Goal: Transaction & Acquisition: Purchase product/service

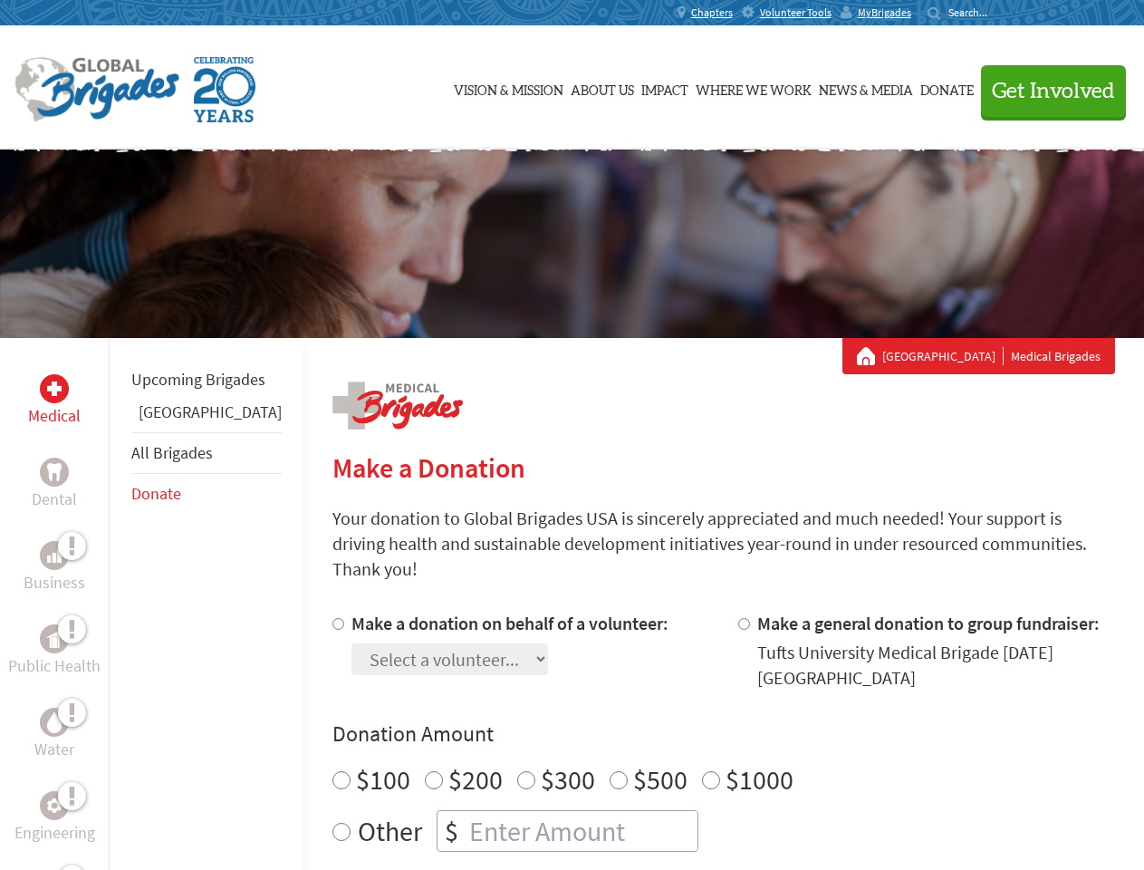
click at [1000, 13] on div "Search for:" at bounding box center [964, 12] width 72 height 14
click at [1045, 91] on span "Get Involved" at bounding box center [1053, 92] width 123 height 22
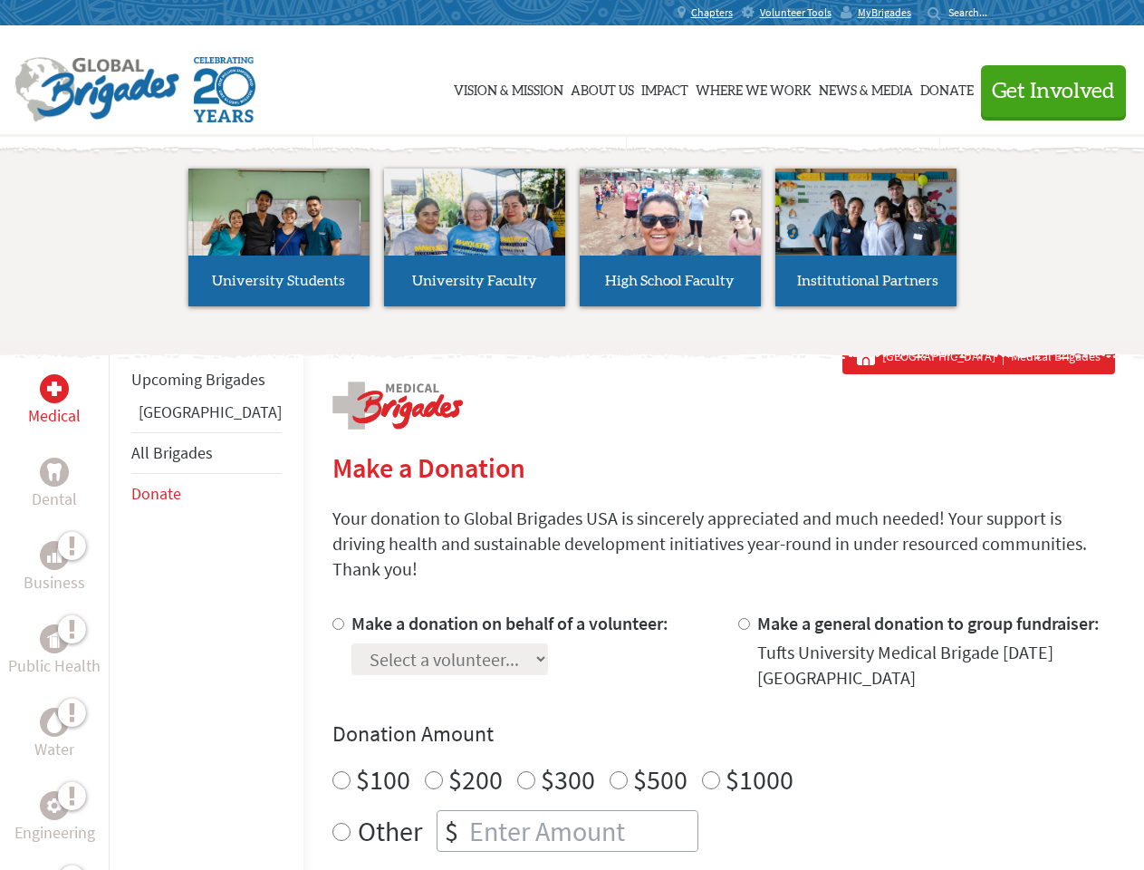
click at [572, 244] on li "High School Faculty" at bounding box center [670, 237] width 196 height 167
click at [120, 603] on div "Upcoming Brigades Belize All Brigades Donate" at bounding box center [206, 773] width 195 height 870
click at [726, 762] on label "$1000" at bounding box center [760, 779] width 68 height 34
click at [702, 771] on input "$1000" at bounding box center [711, 780] width 18 height 18
radio input "true"
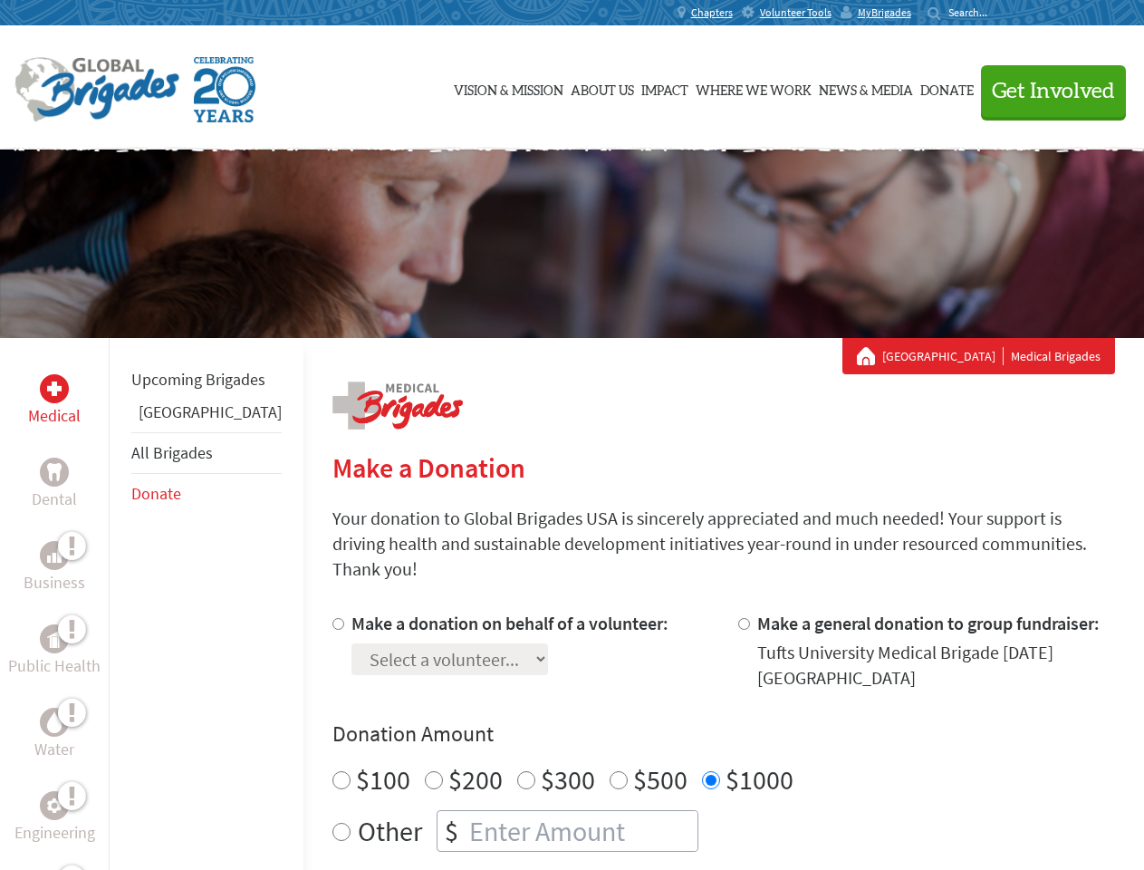
click at [332, 618] on input "Make a donation on behalf of a volunteer:" at bounding box center [338, 624] width 12 height 12
radio input "true"
click at [738, 618] on input "Make a general donation to group fundraiser:" at bounding box center [744, 624] width 12 height 12
radio input "true"
